Goal: Task Accomplishment & Management: Use online tool/utility

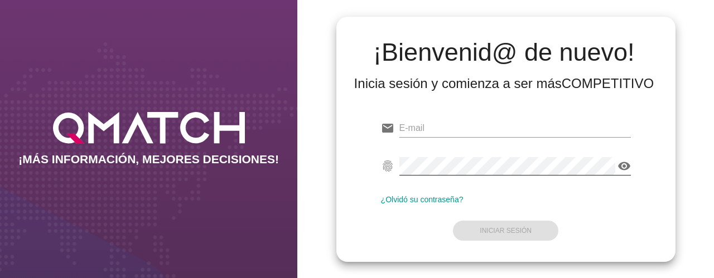
type input "[EMAIL_ADDRESS][DOMAIN_NAME]"
click at [625, 161] on icon "visibility" at bounding box center [624, 166] width 13 height 13
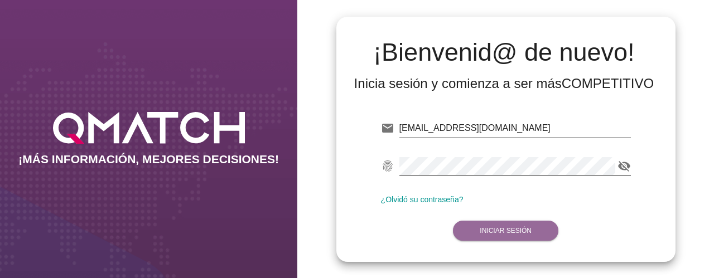
click at [503, 223] on button "Iniciar Sesión" at bounding box center [505, 231] width 105 height 20
